Goal: Task Accomplishment & Management: Complete application form

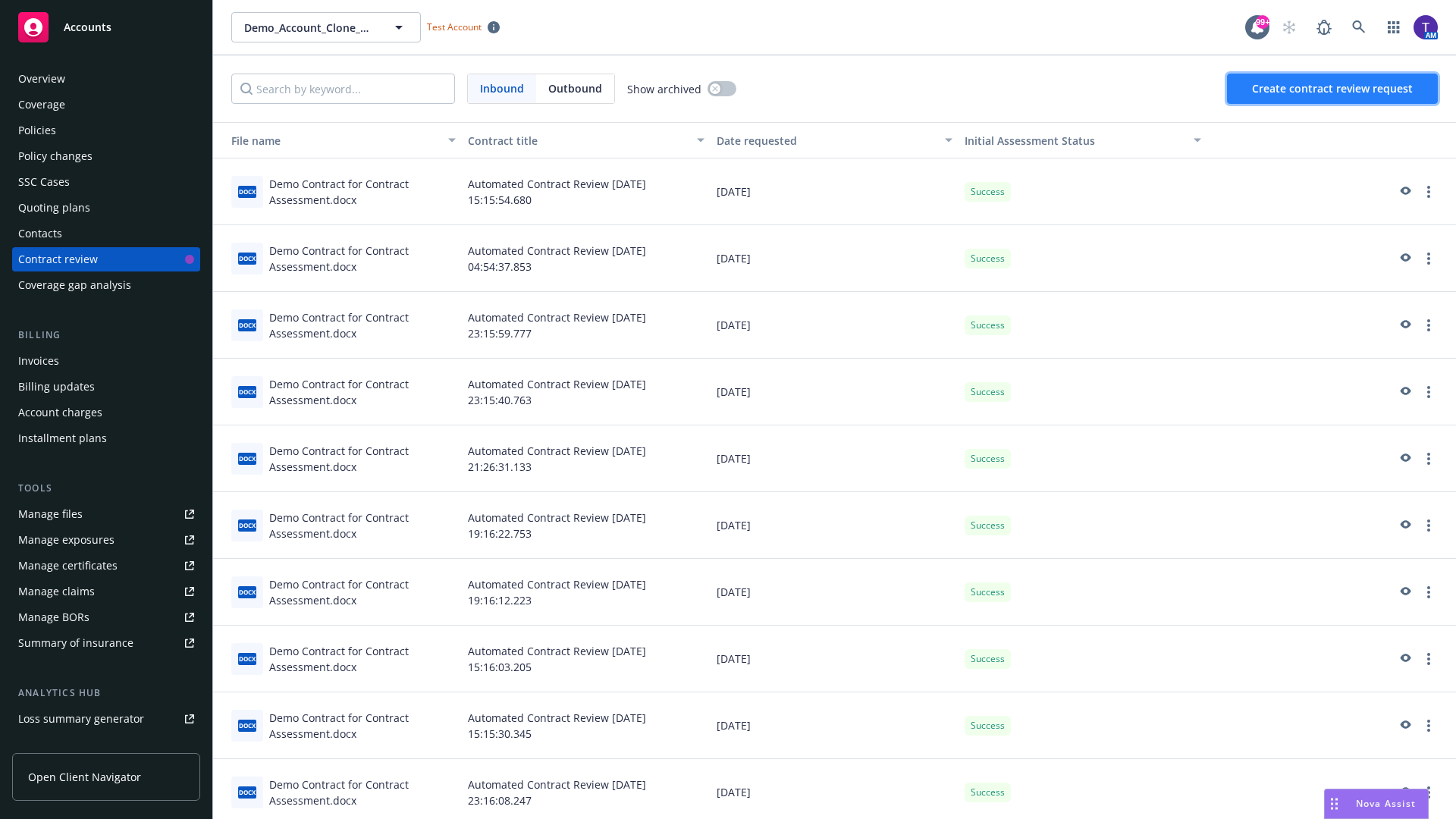
click at [1333, 89] on span "Create contract review request" at bounding box center [1332, 89] width 161 height 14
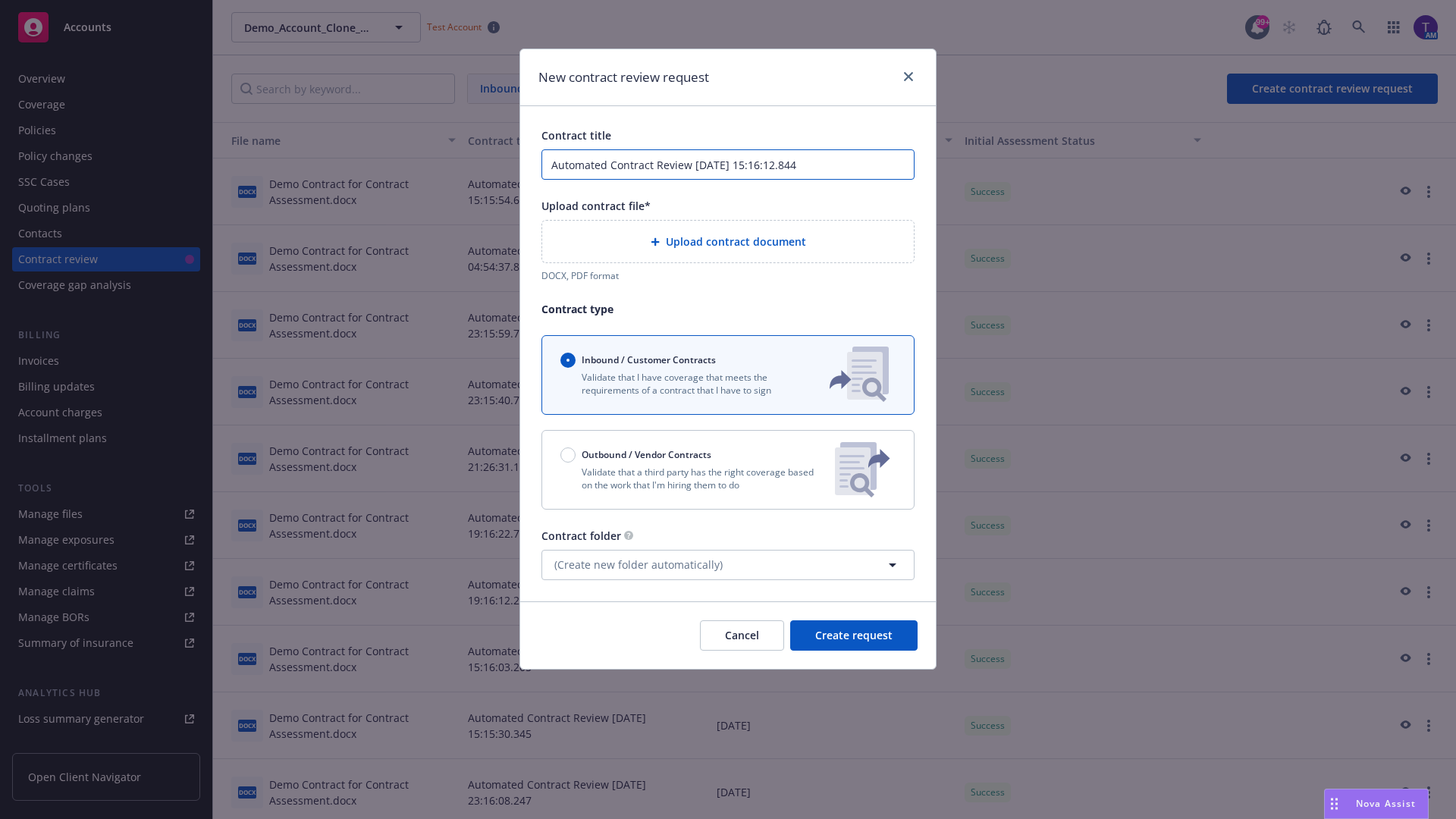
type input "Automated Contract Review [DATE] 15:16:12.844"
click at [728, 469] on p "Validate that a third party has the right coverage based on the work that I'm h…" at bounding box center [691, 478] width 262 height 26
radio input "false"
radio input "true"
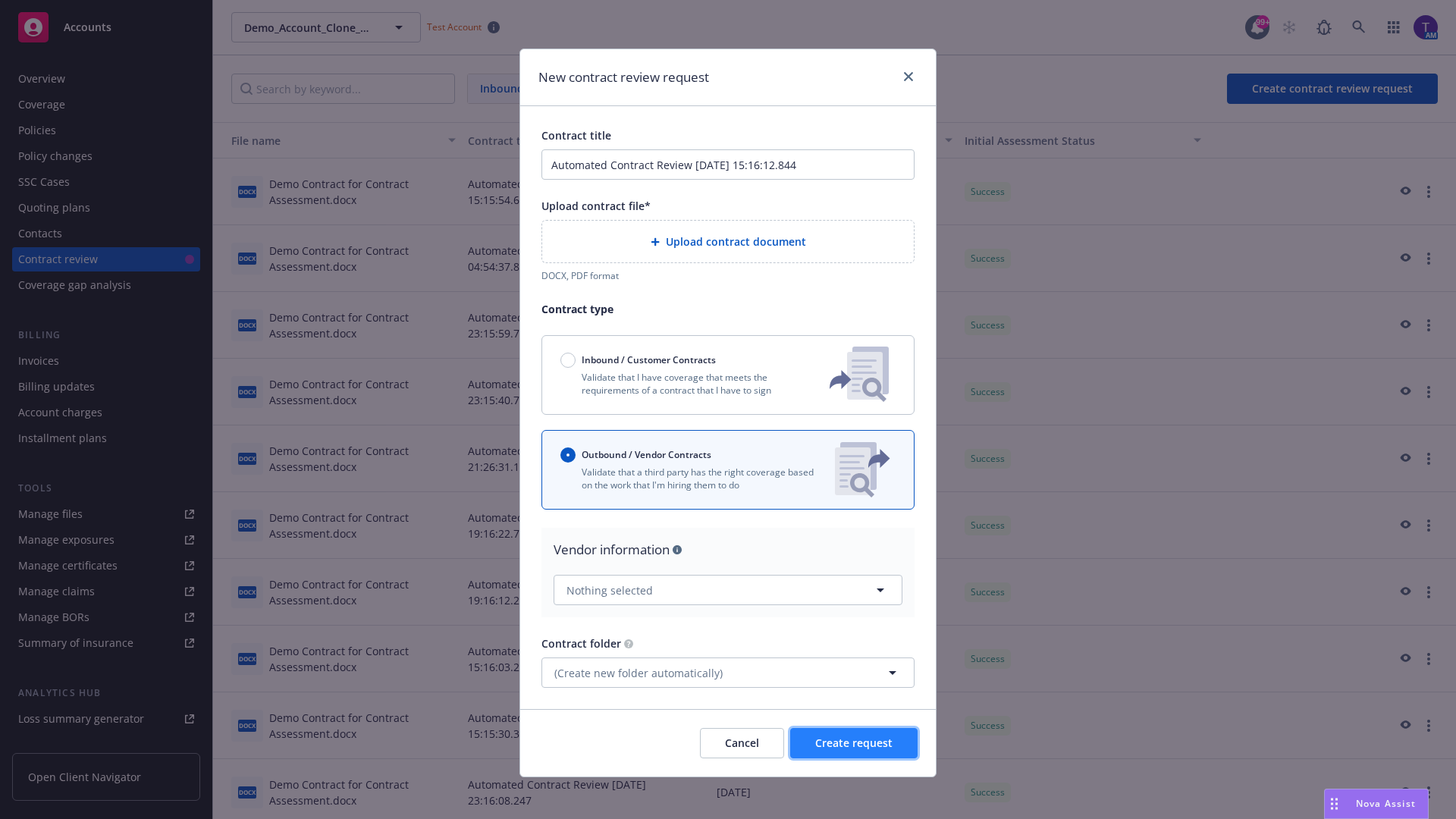
click at [854, 737] on span "Create request" at bounding box center [853, 743] width 77 height 14
